Goal: Task Accomplishment & Management: Manage account settings

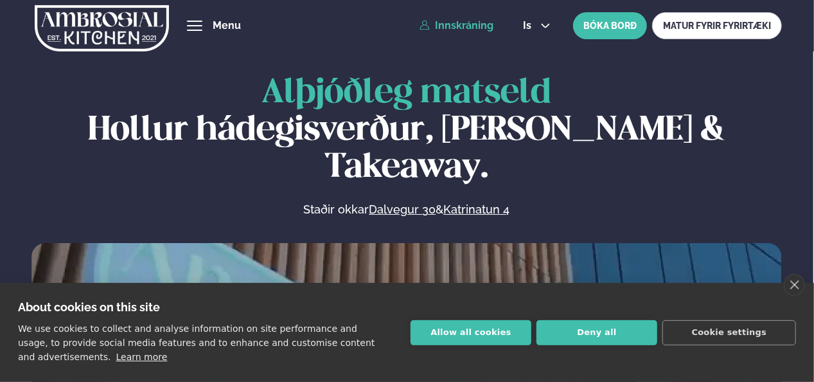
click at [463, 22] on link "Innskráning" at bounding box center [457, 26] width 74 height 12
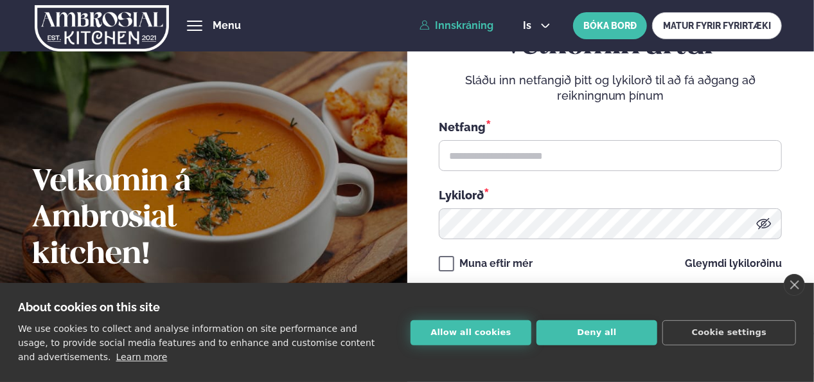
click at [471, 333] on button "Allow all cookies" at bounding box center [471, 332] width 121 height 25
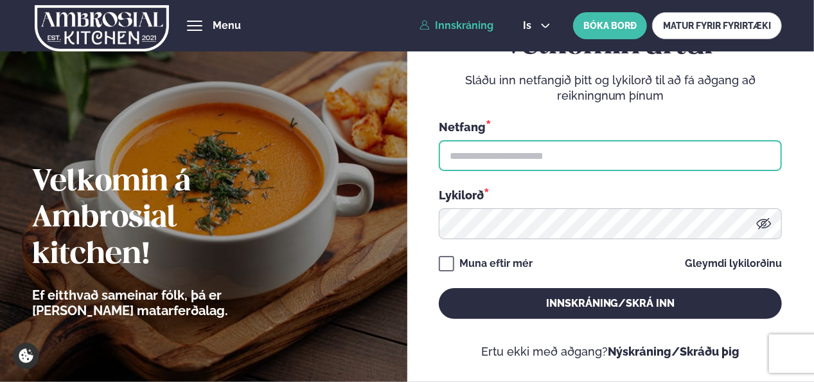
click at [473, 154] on input "text" at bounding box center [610, 155] width 343 height 31
type input "**********"
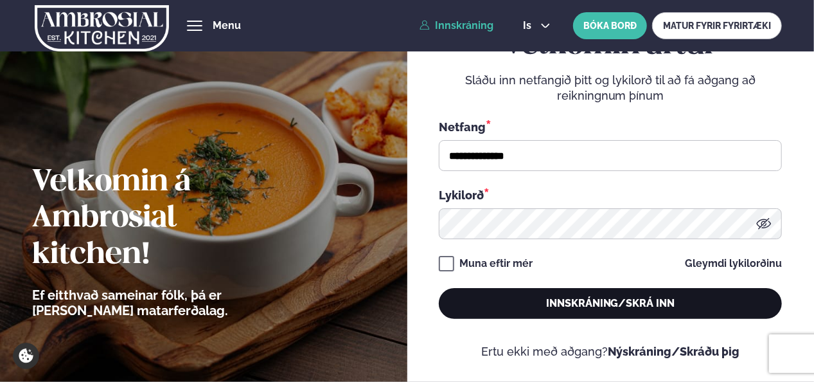
click at [618, 304] on button "Innskráning/Skrá inn" at bounding box center [610, 303] width 343 height 31
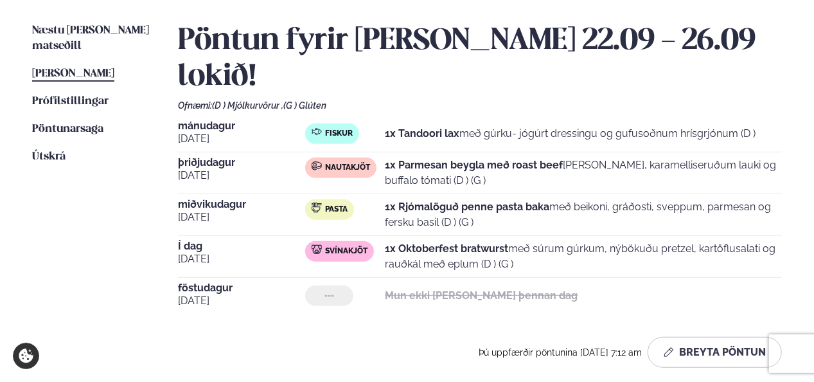
scroll to position [321, 0]
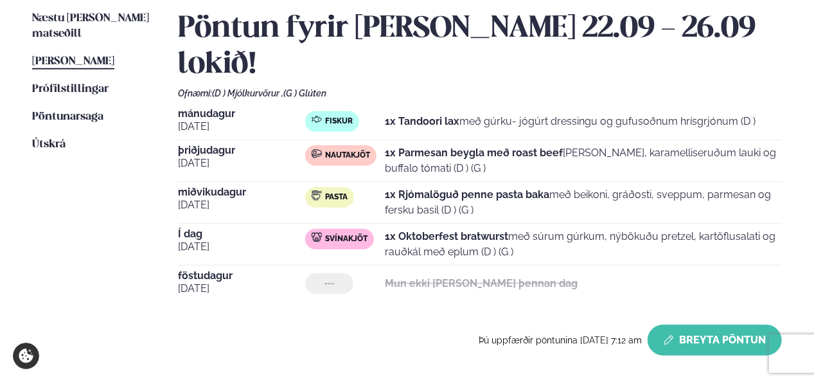
click at [695, 325] on button "Breyta Pöntun" at bounding box center [715, 340] width 134 height 31
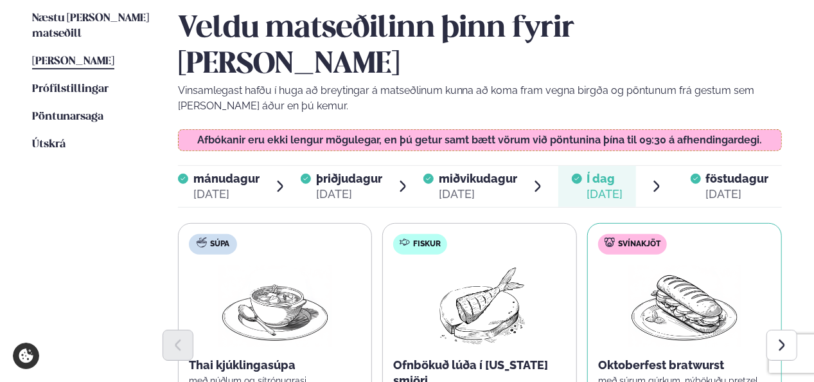
scroll to position [386, 0]
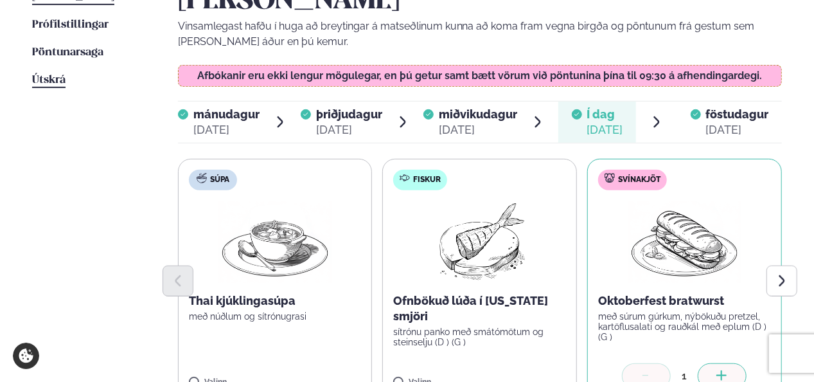
click at [46, 75] on span "Útskrá" at bounding box center [48, 80] width 33 height 11
